Goal: Information Seeking & Learning: Learn about a topic

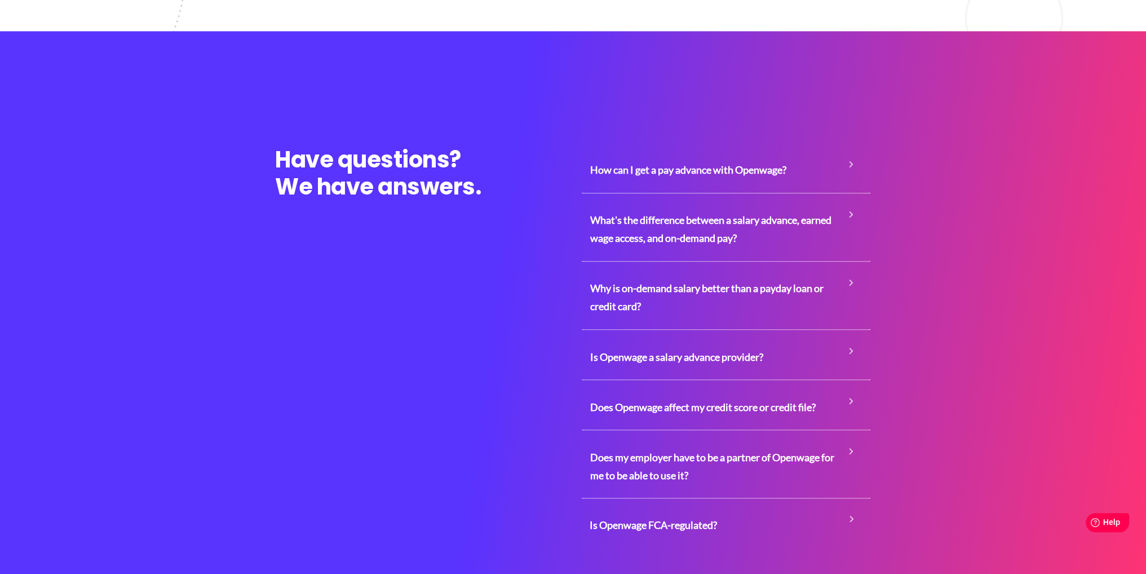
scroll to position [2592, 0]
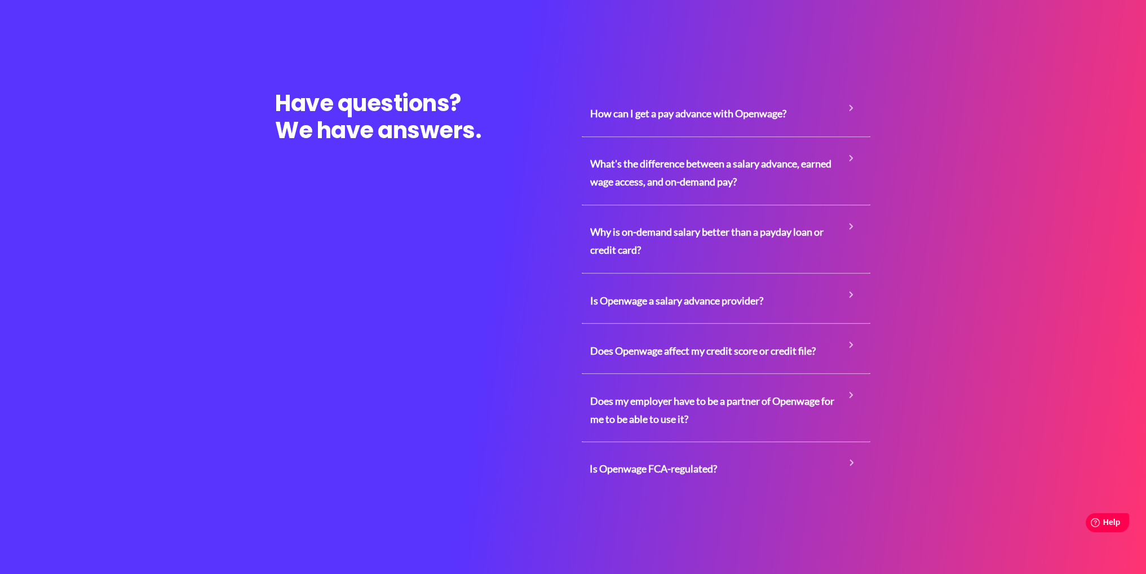
click at [841, 282] on span "Is Openwage a salary advance provider?" at bounding box center [726, 299] width 272 height 35
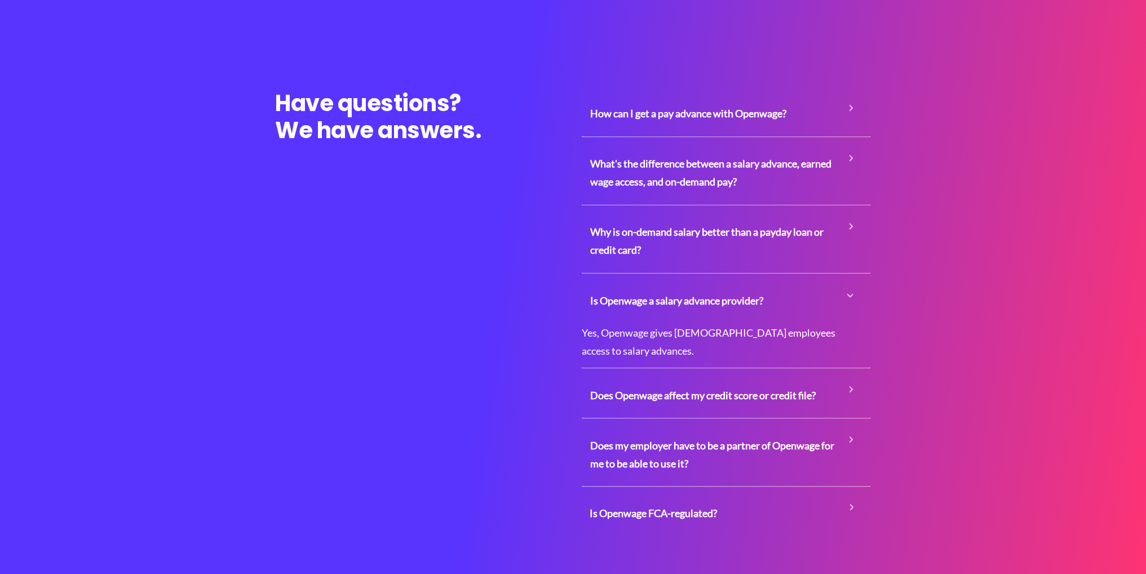
click at [841, 282] on span "Is Openwage a salary advance provider?" at bounding box center [726, 299] width 272 height 35
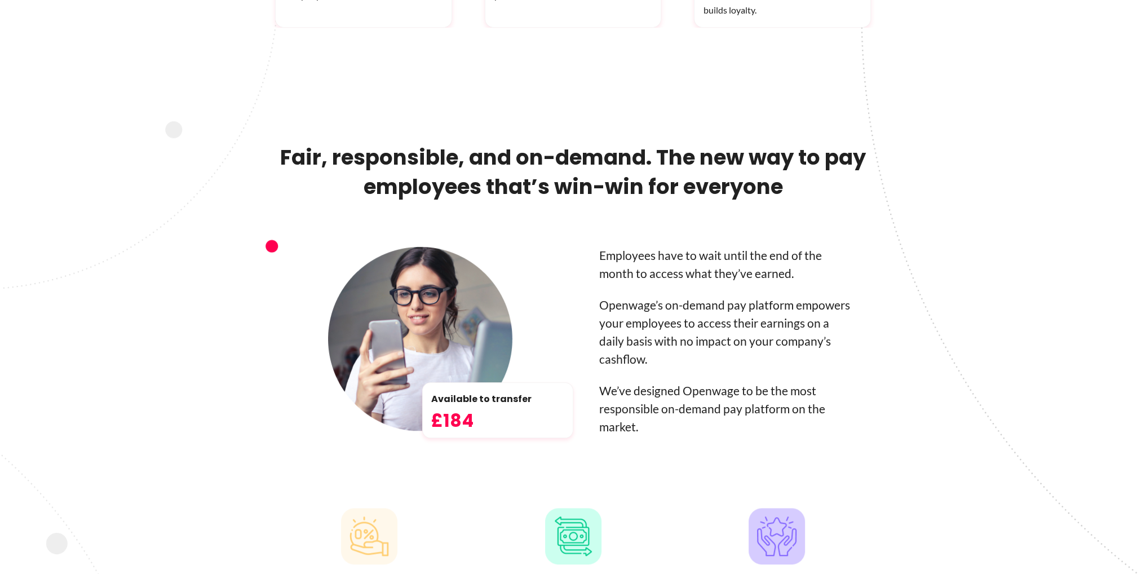
scroll to position [0, 0]
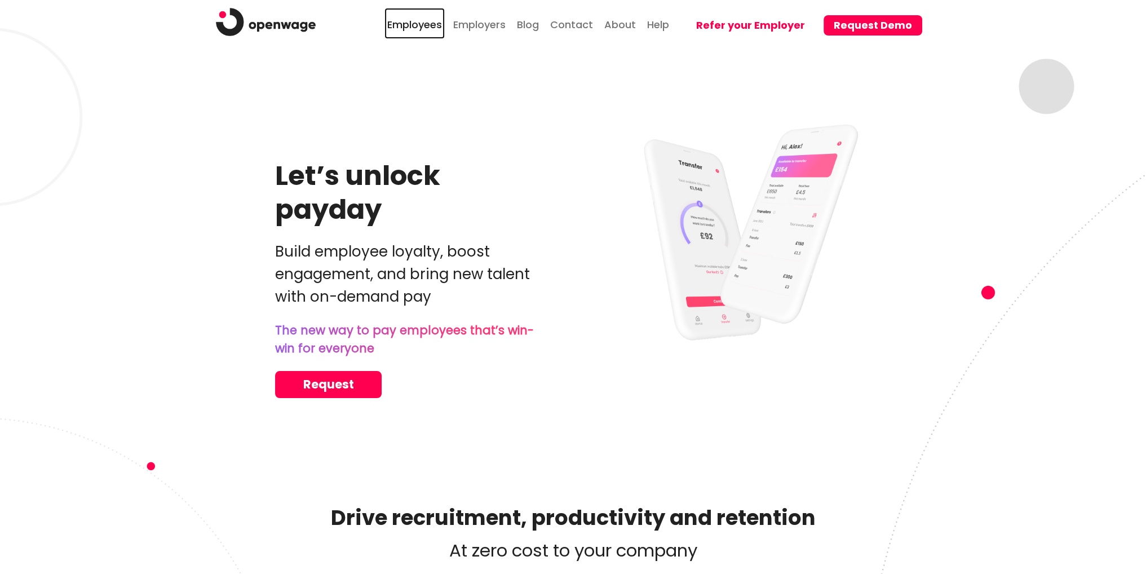
click at [424, 30] on link "Employees" at bounding box center [414, 23] width 60 height 31
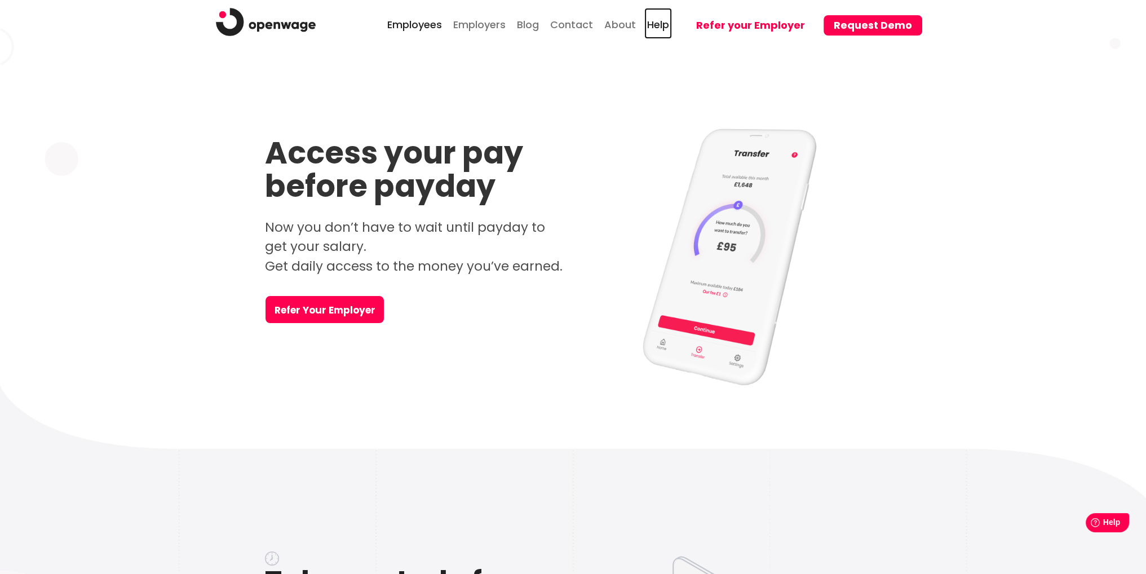
click at [667, 23] on link "Help" at bounding box center [658, 23] width 28 height 31
